Goal: Go to known website: Access a specific website the user already knows

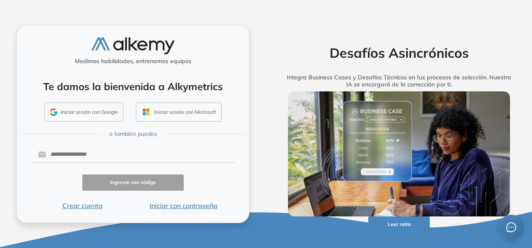
click at [109, 115] on button "Iniciar sesión con Google" at bounding box center [83, 112] width 79 height 19
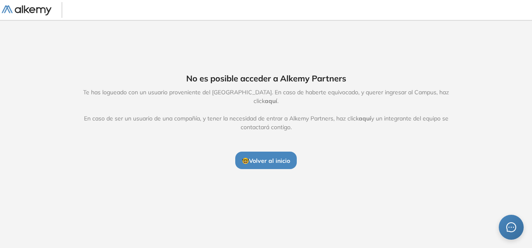
click at [277, 97] on span "aquí" at bounding box center [271, 100] width 12 height 7
